Goal: Task Accomplishment & Management: Use online tool/utility

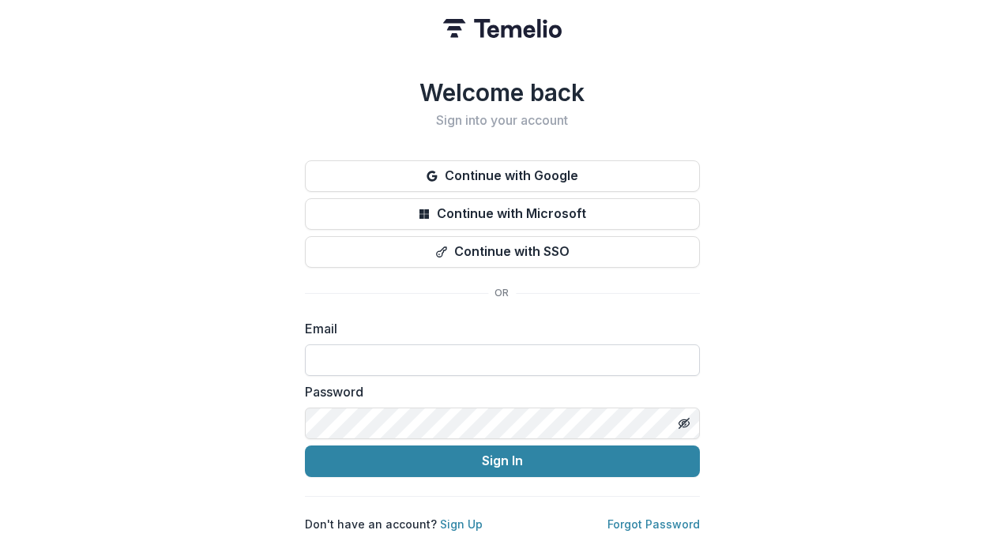
click at [372, 364] on input at bounding box center [502, 360] width 395 height 32
click at [383, 348] on input at bounding box center [502, 360] width 395 height 32
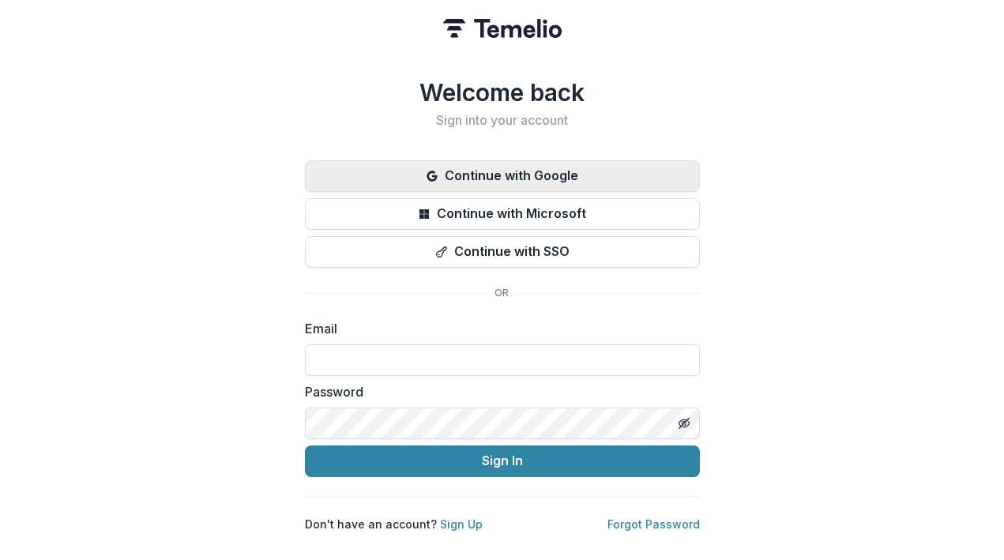
click at [441, 160] on button "Continue with Google" at bounding box center [502, 176] width 395 height 32
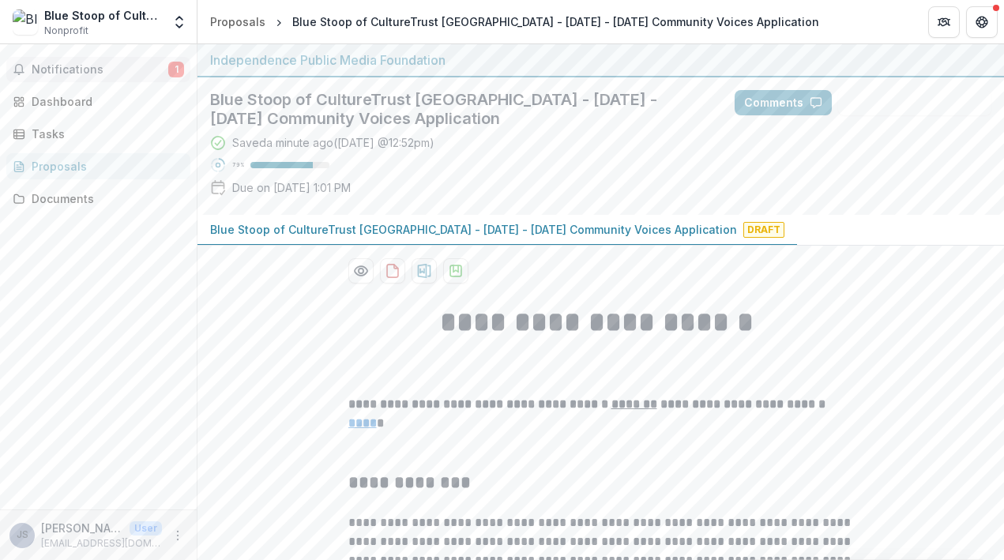
click at [107, 59] on button "Notifications 1" at bounding box center [98, 69] width 184 height 25
